Goal: Task Accomplishment & Management: Use online tool/utility

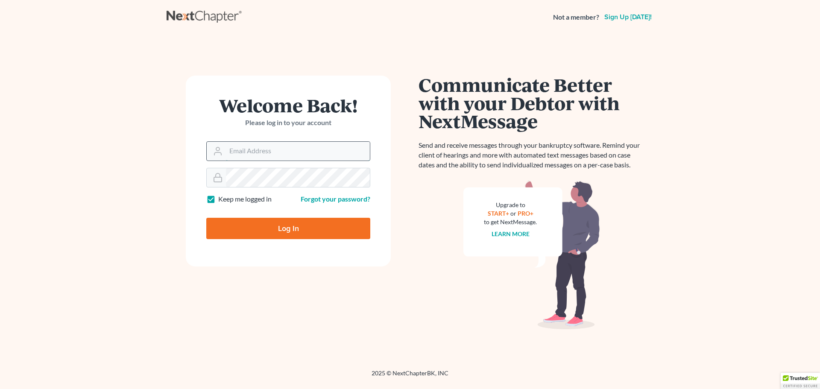
click at [233, 151] on input "Email Address" at bounding box center [298, 151] width 144 height 19
type input "[EMAIL_ADDRESS][DOMAIN_NAME]"
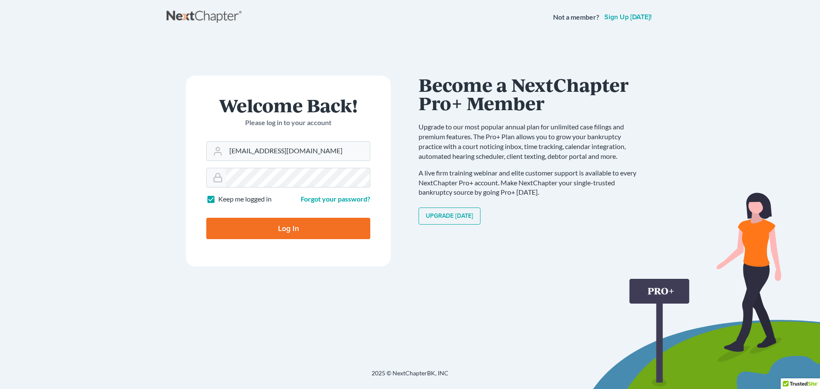
click at [247, 226] on input "Log In" at bounding box center [288, 228] width 164 height 21
type input "Thinking..."
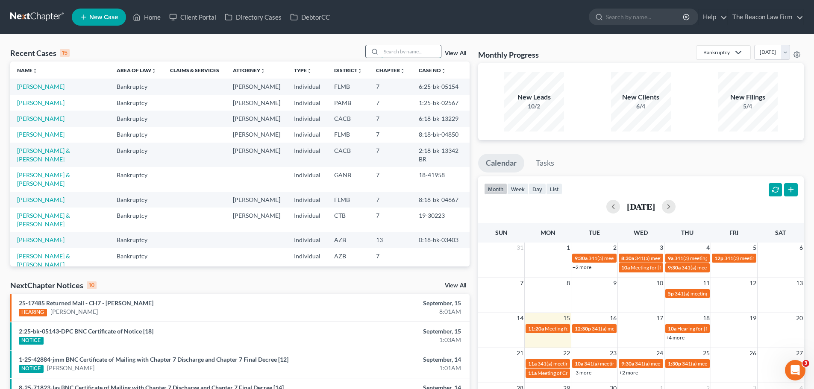
click at [385, 51] on input "search" at bounding box center [411, 51] width 60 height 12
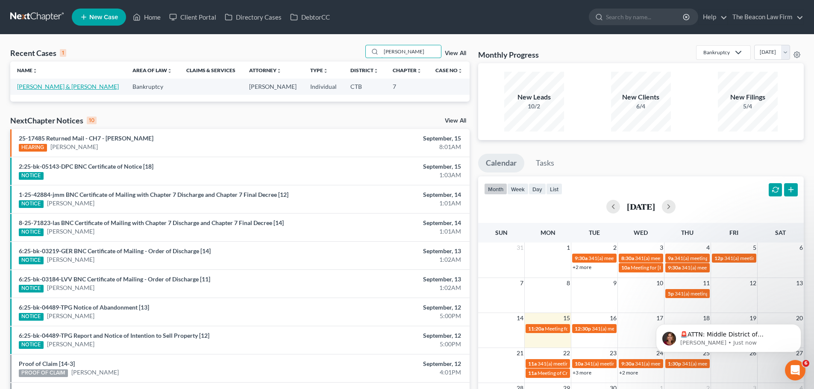
type input "[PERSON_NAME]"
click at [79, 87] on link "[PERSON_NAME] & [PERSON_NAME]" at bounding box center [68, 86] width 102 height 7
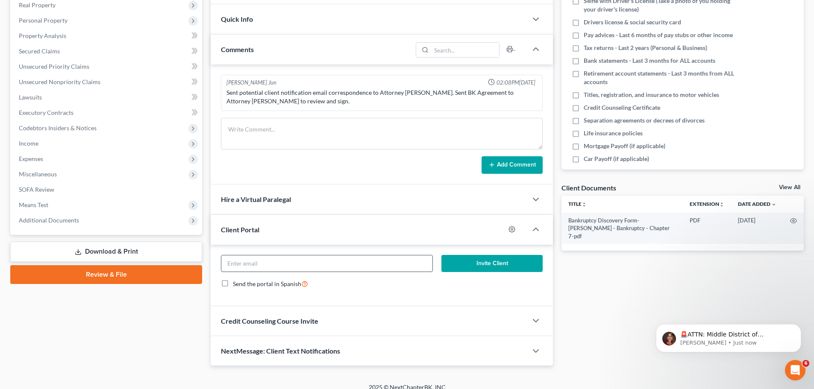
scroll to position [147, 0]
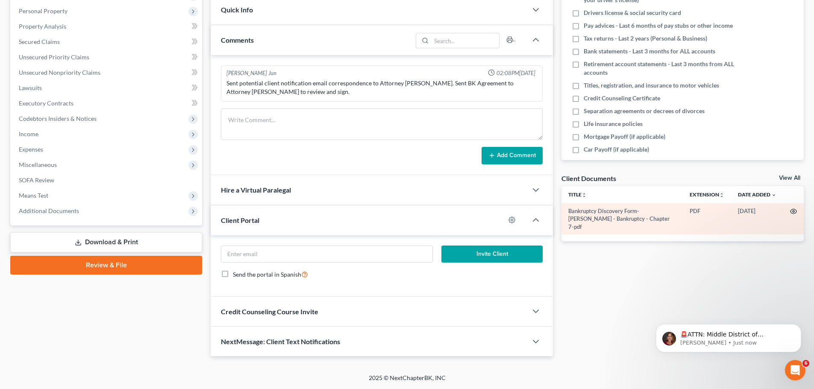
click at [793, 211] on circle "button" at bounding box center [794, 212] width 2 height 2
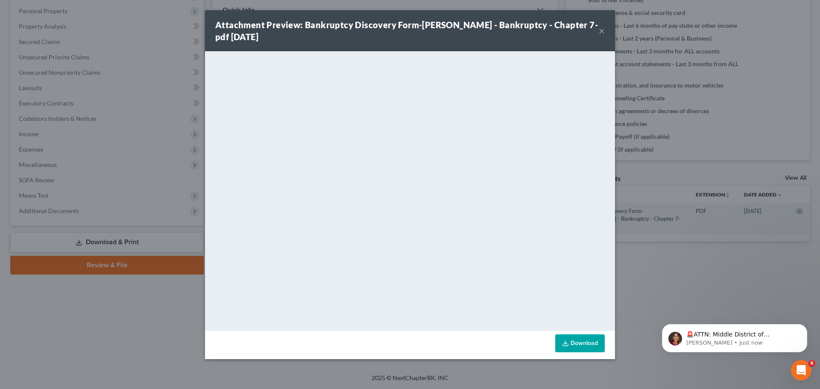
click at [601, 32] on button "×" at bounding box center [602, 31] width 6 height 10
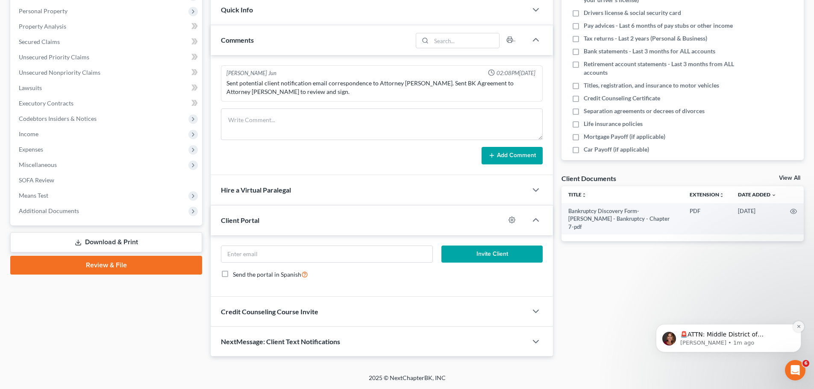
click at [797, 326] on icon "Dismiss notification" at bounding box center [798, 326] width 5 height 5
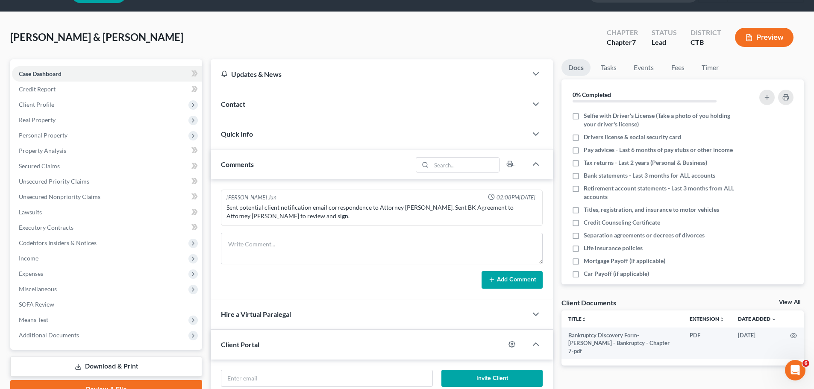
scroll to position [0, 0]
